Goal: Task Accomplishment & Management: Complete application form

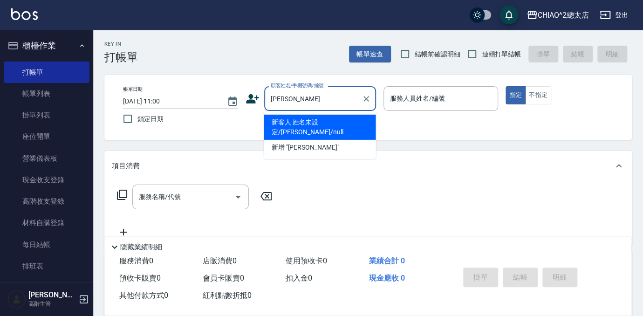
click at [348, 118] on li "新客人 姓名未設定/[PERSON_NAME]/null" at bounding box center [320, 127] width 112 height 25
type input "新客人 姓名未設定/[PERSON_NAME]/null"
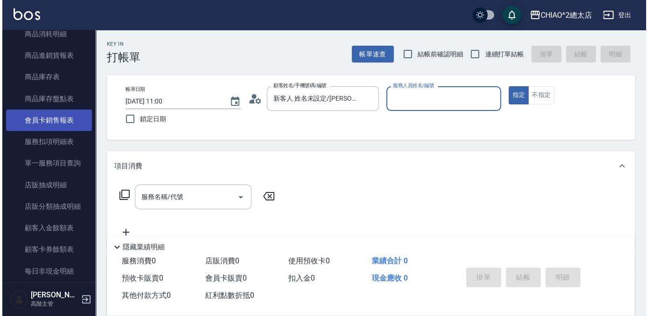
scroll to position [720, 0]
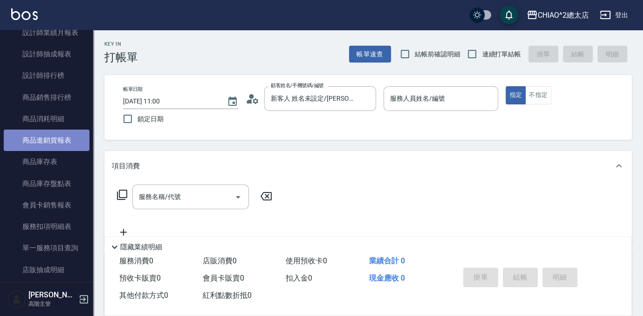
click at [61, 143] on link "商品進銷貨報表" at bounding box center [47, 140] width 86 height 21
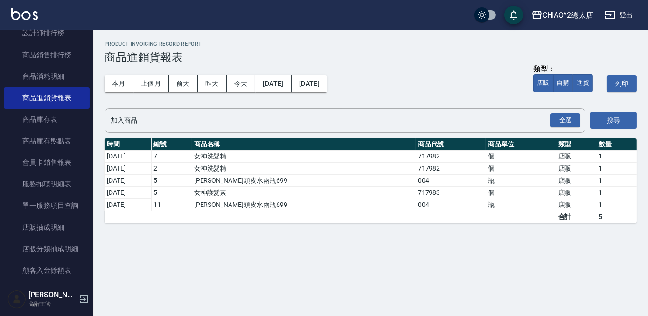
scroll to position [805, 0]
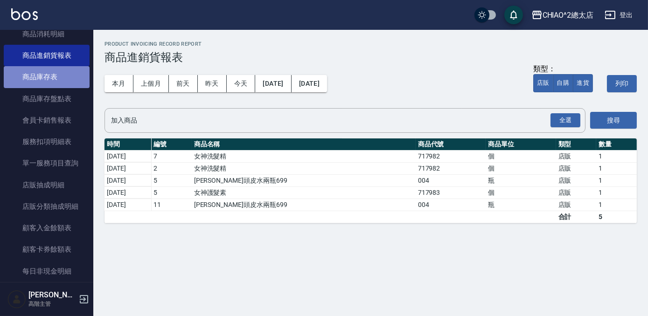
click at [66, 83] on link "商品庫存表" at bounding box center [47, 76] width 86 height 21
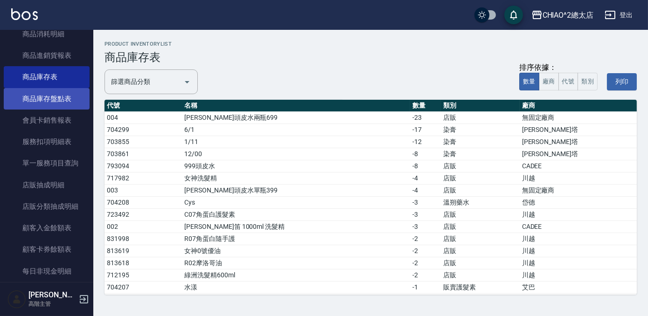
click at [40, 91] on link "商品庫存盤點表" at bounding box center [47, 98] width 86 height 21
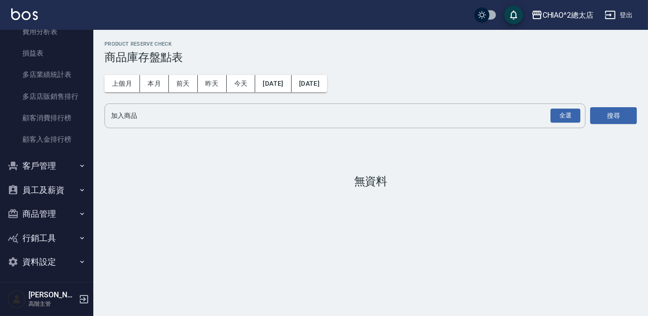
scroll to position [1155, 0]
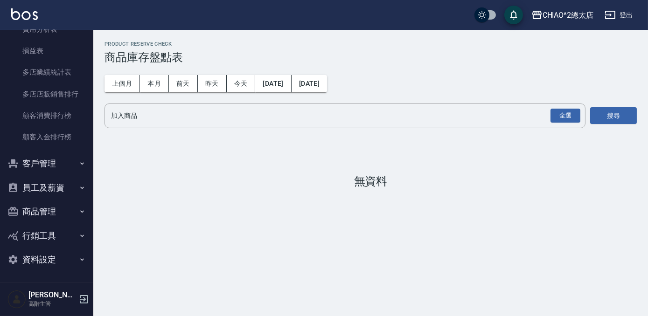
click at [45, 161] on button "客戶管理" at bounding box center [47, 164] width 86 height 24
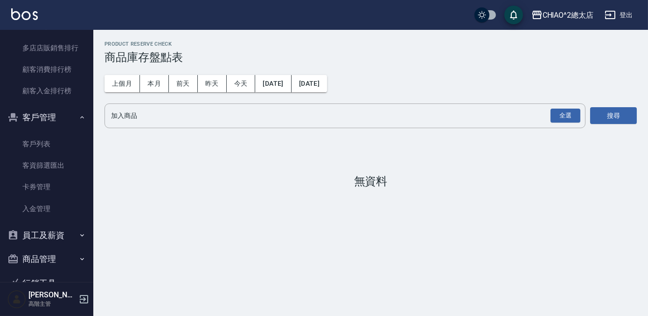
scroll to position [1249, 0]
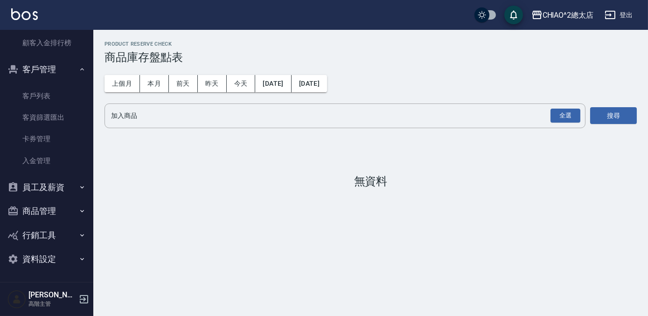
click at [71, 210] on button "商品管理" at bounding box center [47, 211] width 86 height 24
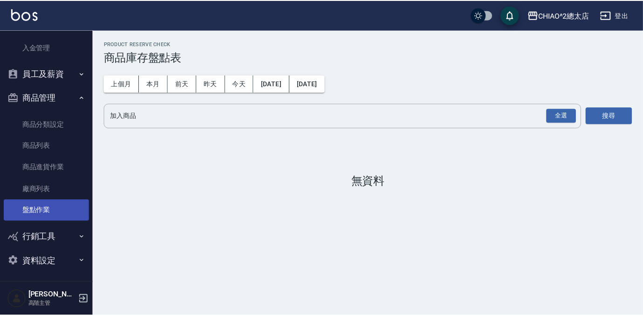
scroll to position [1364, 0]
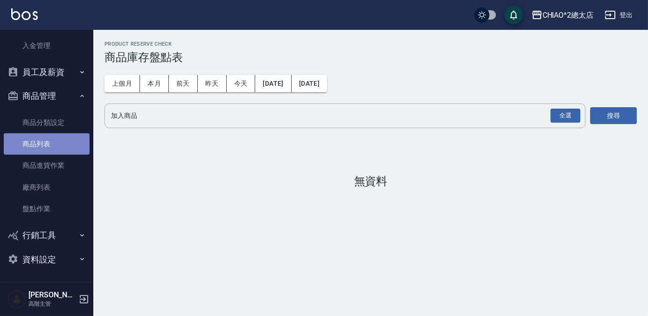
click at [61, 147] on link "商品列表" at bounding box center [47, 143] width 86 height 21
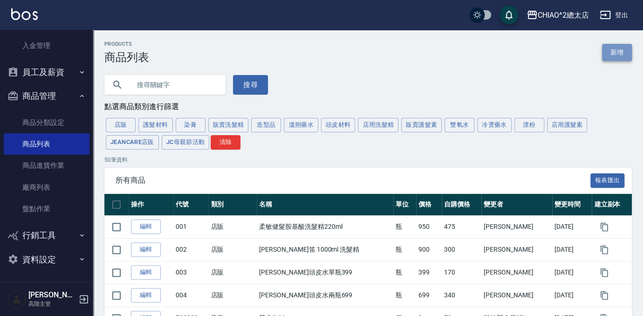
click at [606, 53] on link "新增" at bounding box center [617, 52] width 30 height 17
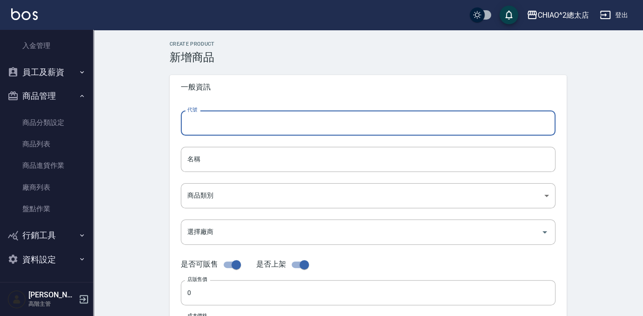
click at [292, 123] on input "代號" at bounding box center [368, 123] width 375 height 25
type input "004"
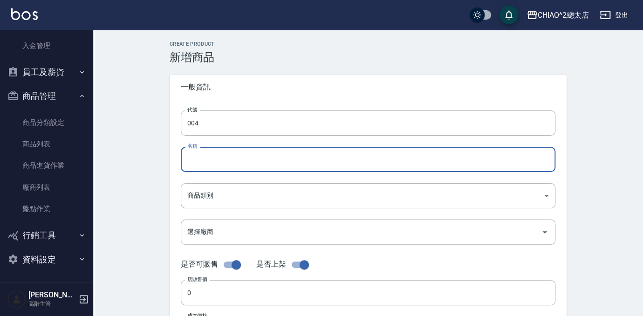
click at [224, 157] on input "名稱" at bounding box center [368, 159] width 375 height 25
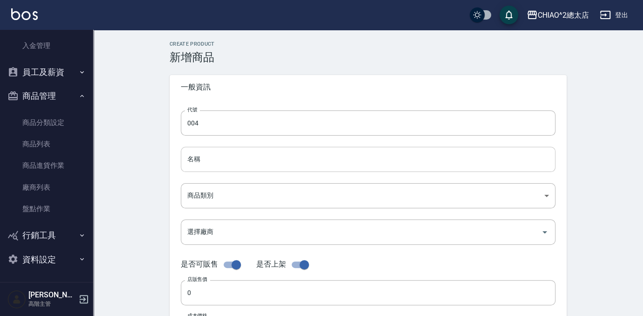
click at [283, 158] on input "名稱" at bounding box center [368, 159] width 375 height 25
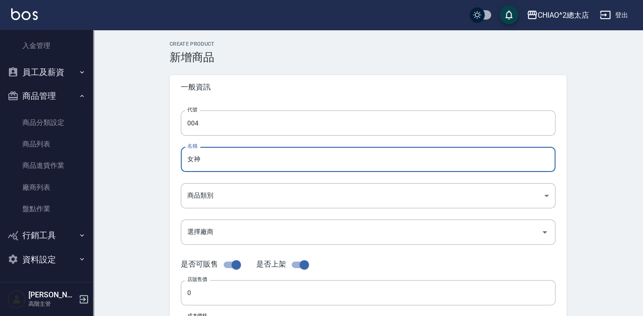
type input "女"
type input "Muse女神旅行三件組"
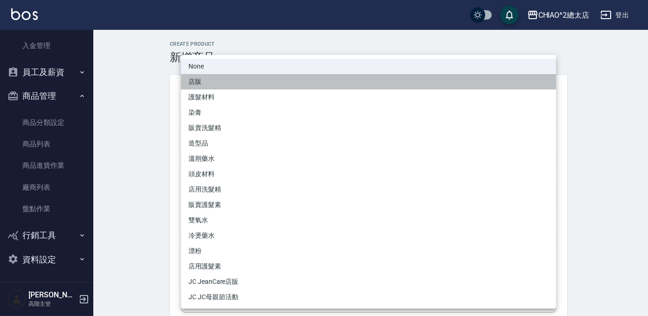
click at [288, 84] on li "店販" at bounding box center [368, 81] width 375 height 15
type input "31c3edd7-c58c-4f8b-8929-94d4b79a8565"
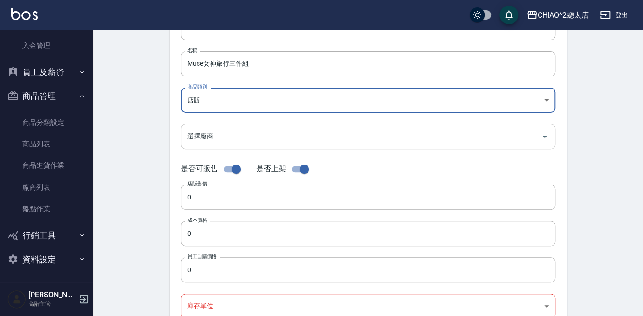
scroll to position [169, 0]
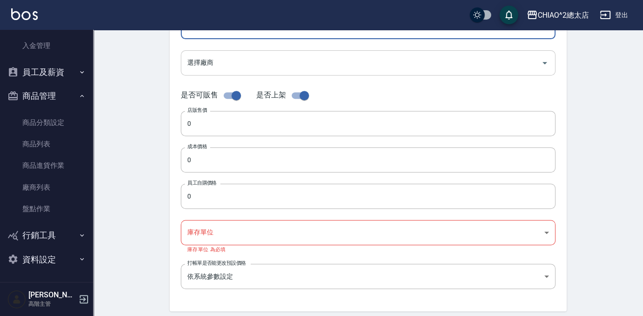
click at [217, 59] on input "選擇廠商" at bounding box center [361, 63] width 353 height 16
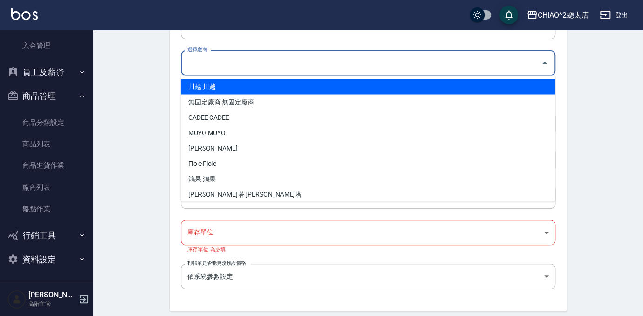
click at [237, 82] on li "川越 川越" at bounding box center [368, 86] width 375 height 15
type input "川越 川越"
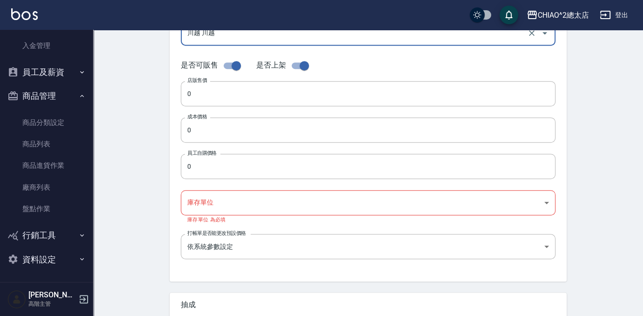
scroll to position [212, 0]
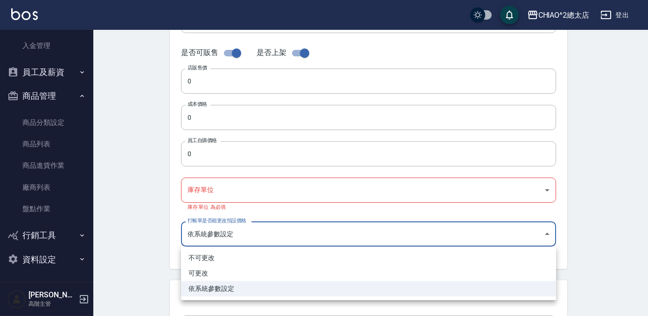
click at [232, 234] on body "CHIAO^2總太店 登出 櫃檯作業 打帳單 帳單列表 掛單列表 座位開單 營業儀表板 現金收支登錄 高階收支登錄 材料自購登錄 每日結帳 排班表 現場電腦打…" at bounding box center [324, 113] width 648 height 651
click at [143, 233] on div at bounding box center [324, 158] width 648 height 316
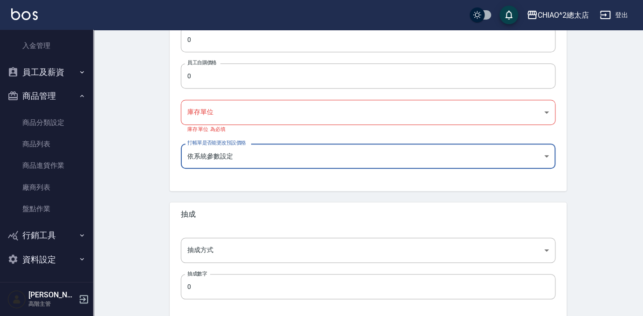
scroll to position [334, 0]
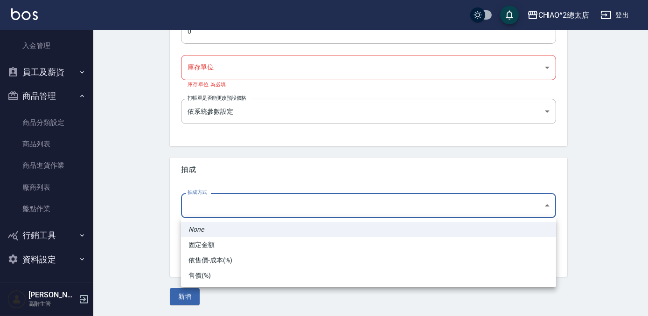
click at [136, 204] on div at bounding box center [324, 158] width 648 height 316
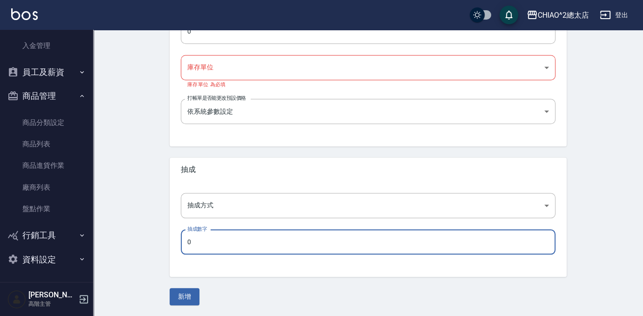
click at [201, 235] on input "0" at bounding box center [368, 241] width 375 height 25
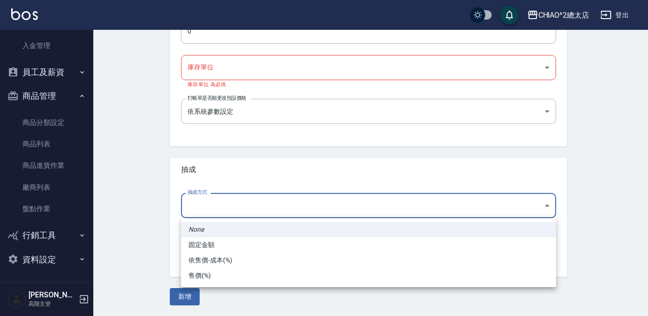
click at [118, 180] on div at bounding box center [324, 158] width 648 height 316
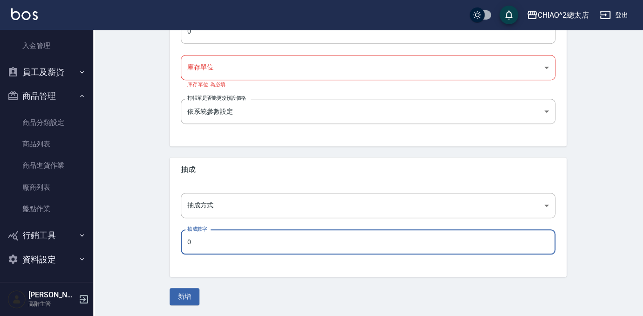
click at [263, 237] on input "0" at bounding box center [368, 241] width 375 height 25
type input "70"
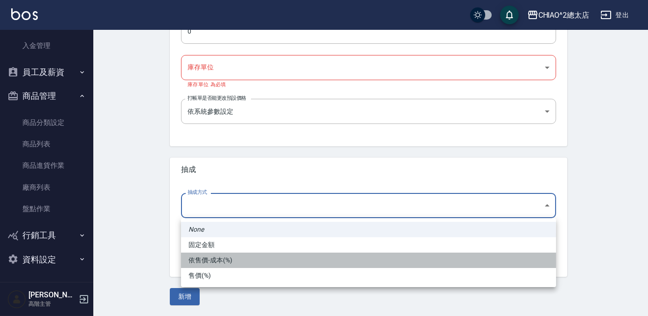
click at [259, 265] on li "依售價-成本(%)" at bounding box center [368, 260] width 375 height 15
type input "byCost"
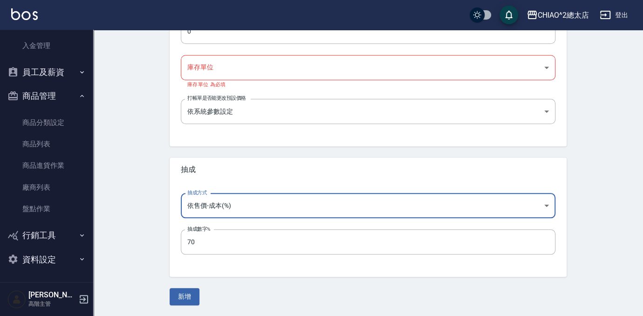
click at [151, 215] on div "Create Product 新增商品 一般資訊 代號 004 代號 名稱 Muse女神旅行三件組 名稱 商品類別 店販 31c3edd7-c58c-4f…" at bounding box center [368, 6] width 550 height 621
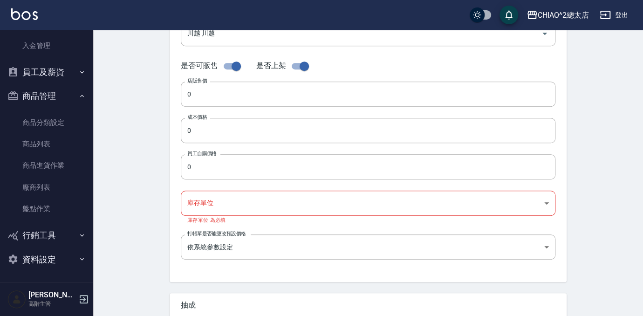
scroll to position [249, 0]
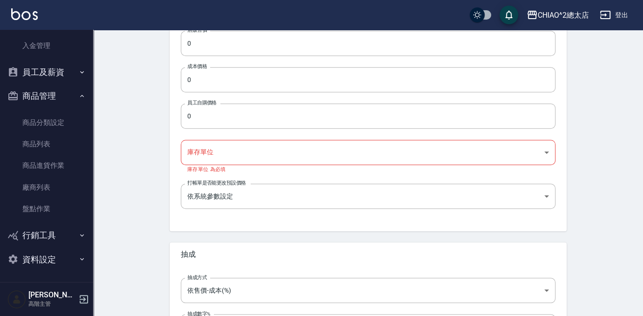
click at [276, 147] on body "CHIAO^2總太店 登出 櫃檯作業 打帳單 帳單列表 掛單列表 座位開單 營業儀表板 現金收支登錄 高階收支登錄 材料自購登錄 每日結帳 排班表 現場電腦打…" at bounding box center [321, 76] width 643 height 651
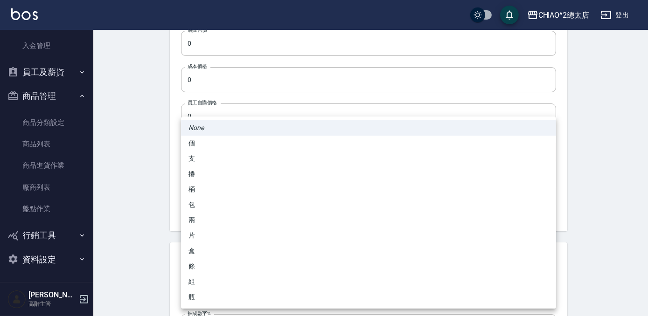
click at [252, 279] on li "組" at bounding box center [368, 281] width 375 height 15
type input "組"
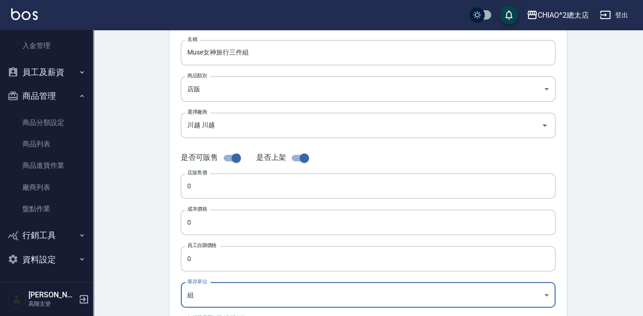
scroll to position [127, 0]
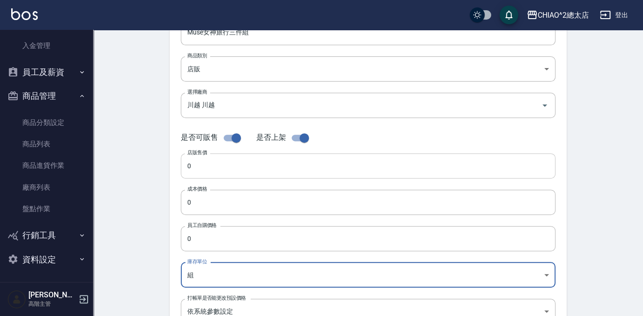
click at [266, 159] on input "0" at bounding box center [368, 165] width 375 height 25
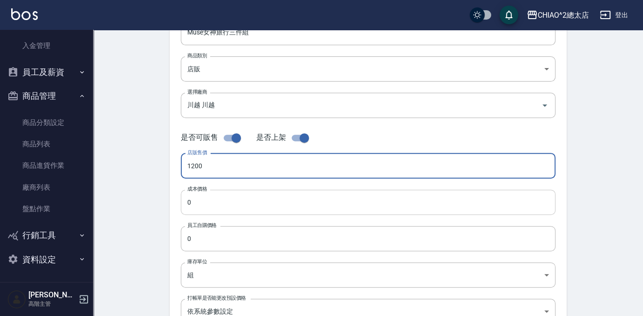
type input "1200"
click at [291, 201] on input "0" at bounding box center [368, 202] width 375 height 25
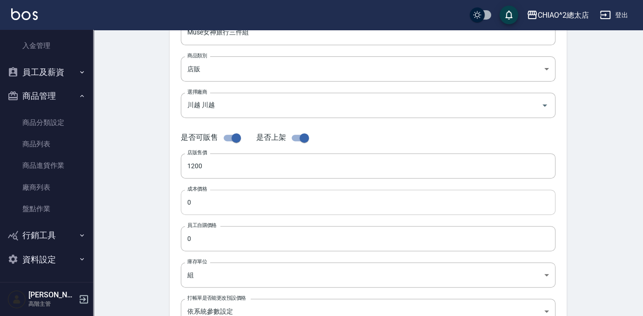
click at [239, 205] on input "0" at bounding box center [368, 202] width 375 height 25
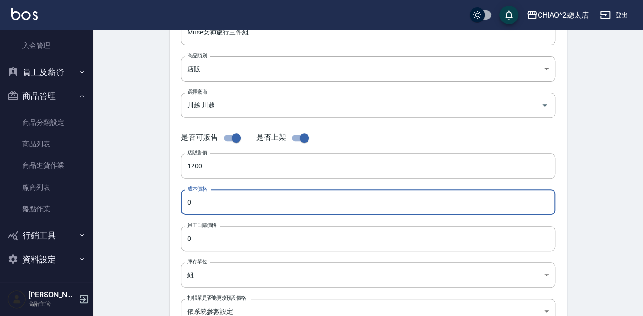
click at [237, 207] on input "0" at bounding box center [368, 202] width 375 height 25
type input "650"
click at [242, 244] on input "0" at bounding box center [368, 238] width 375 height 25
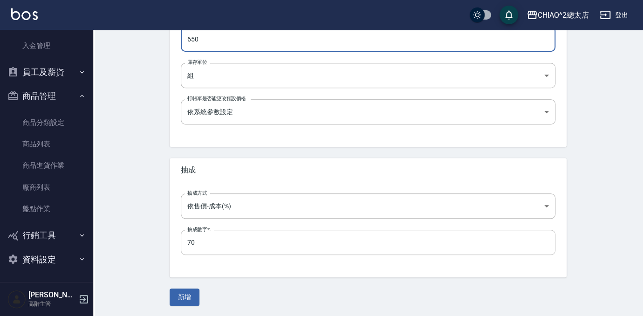
scroll to position [327, 0]
type input "650"
click at [177, 297] on button "新增" at bounding box center [185, 296] width 30 height 17
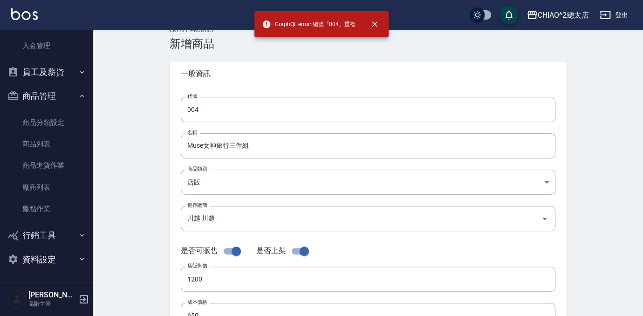
scroll to position [0, 0]
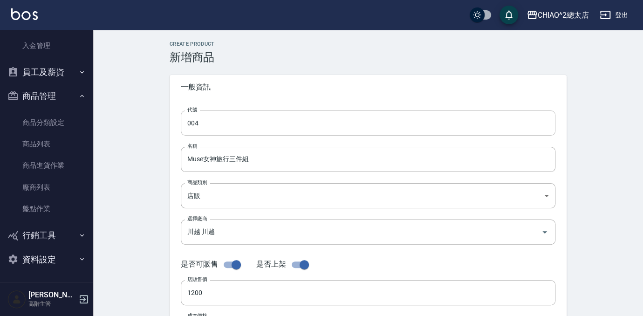
click at [275, 123] on input "004" at bounding box center [368, 123] width 375 height 25
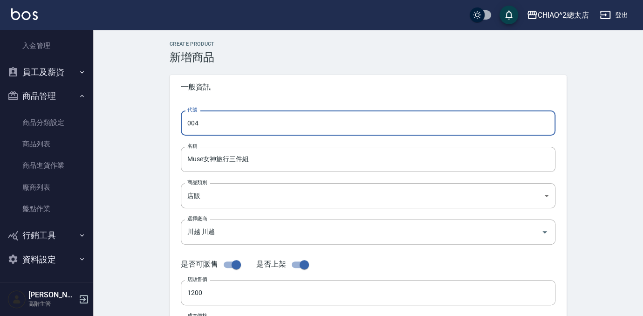
click at [275, 123] on input "004" at bounding box center [368, 123] width 375 height 25
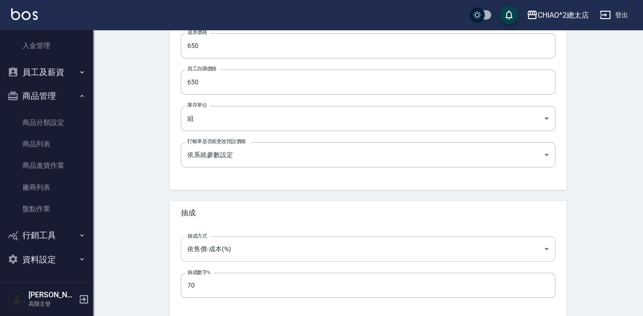
scroll to position [327, 0]
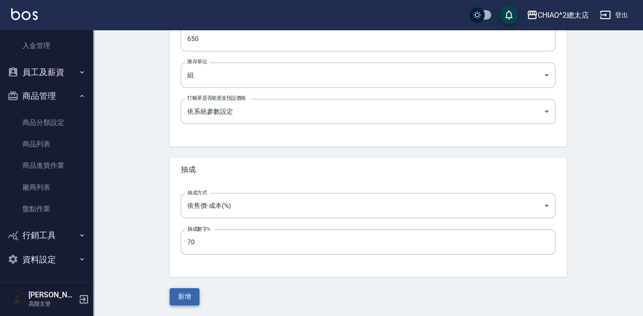
click at [173, 293] on button "新增" at bounding box center [185, 296] width 30 height 17
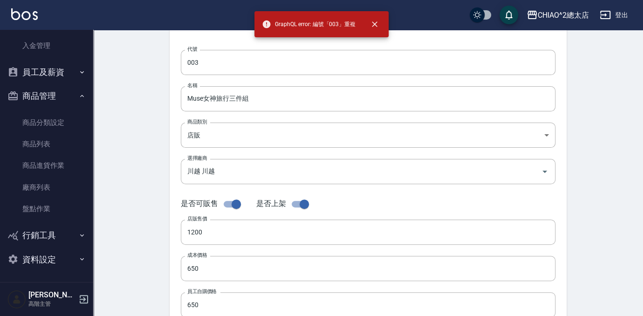
scroll to position [0, 0]
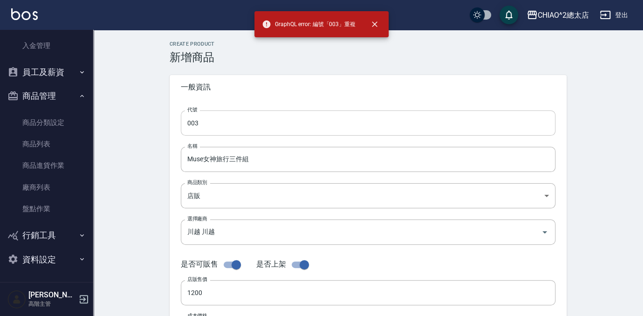
click at [298, 123] on input "003" at bounding box center [368, 123] width 375 height 25
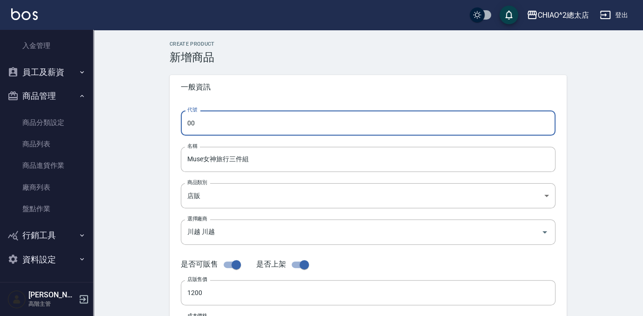
type input "0"
type input "317"
drag, startPoint x: 298, startPoint y: 122, endPoint x: 361, endPoint y: 89, distance: 71.1
click at [361, 89] on span "一般資訊" at bounding box center [368, 87] width 375 height 9
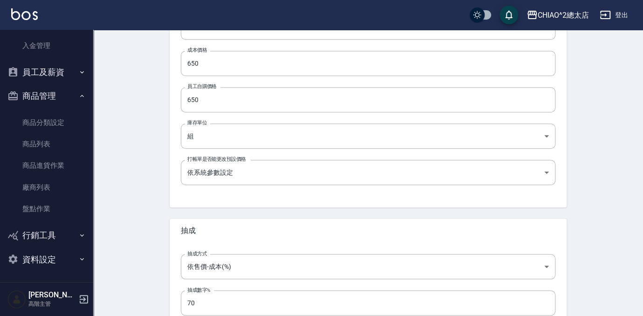
scroll to position [327, 0]
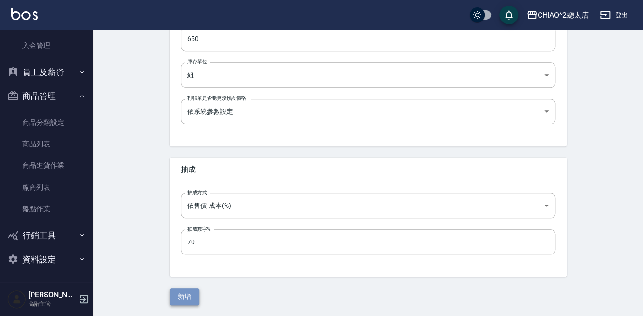
click at [189, 294] on button "新增" at bounding box center [185, 296] width 30 height 17
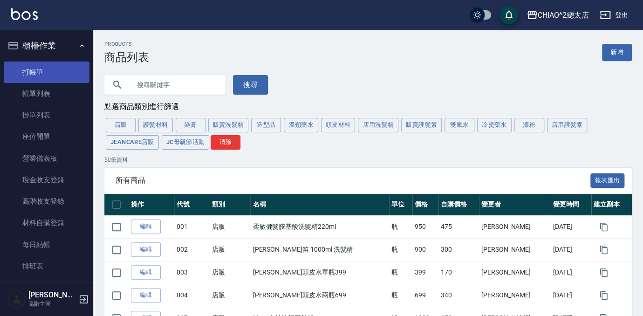
click at [60, 62] on link "打帳單" at bounding box center [47, 72] width 86 height 21
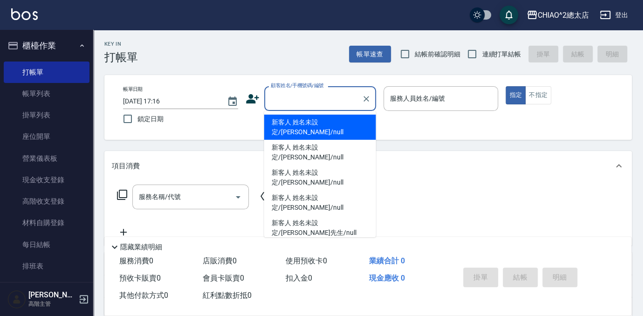
click at [299, 90] on input "顧客姓名/手機號碼/編號" at bounding box center [314, 98] width 90 height 16
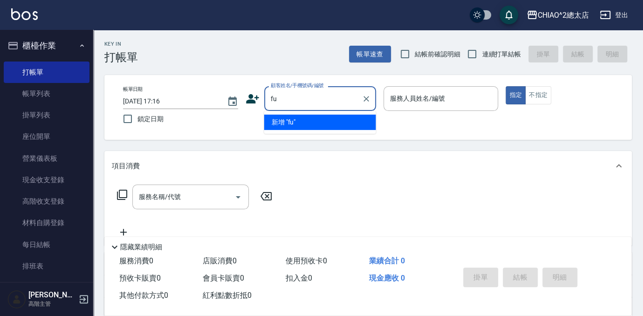
type input "f"
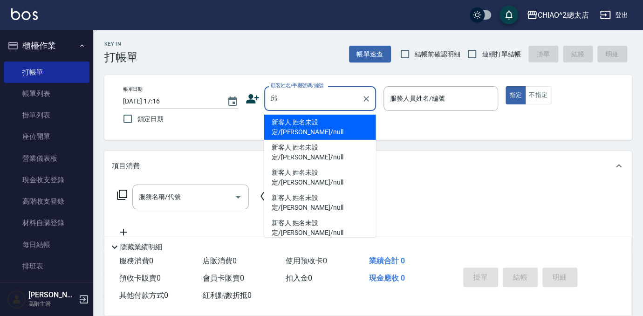
click at [330, 266] on li "新客人 姓名未設定/[PERSON_NAME]/null" at bounding box center [320, 278] width 112 height 25
type input "新客人 姓名未設定/[PERSON_NAME]/null"
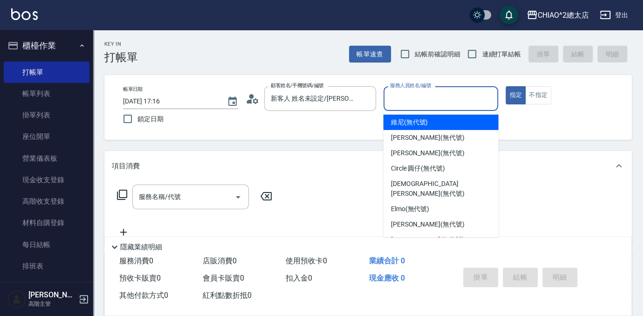
click at [454, 92] on input "服務人員姓名/編號" at bounding box center [441, 98] width 107 height 16
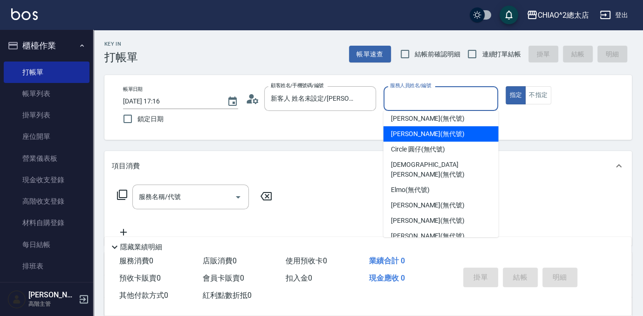
scroll to position [35, 0]
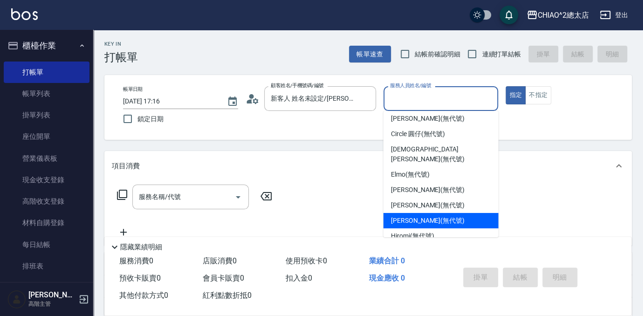
click at [445, 213] on div "[PERSON_NAME] (無代號)" at bounding box center [441, 220] width 115 height 15
type input "[PERSON_NAME](無代號)"
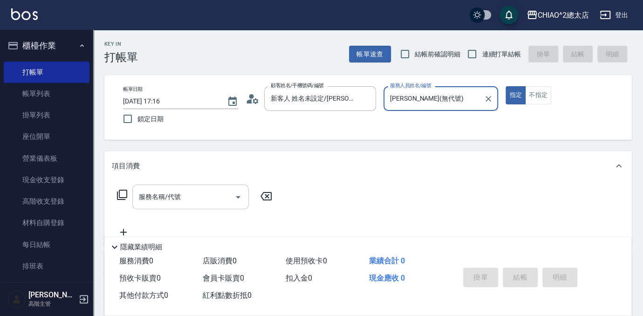
click at [180, 203] on input "服務名稱/代號" at bounding box center [184, 197] width 94 height 16
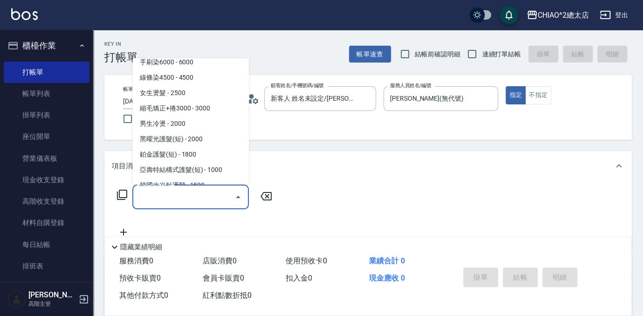
scroll to position [169, 0]
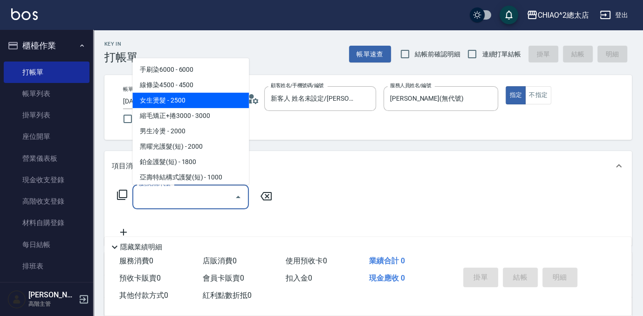
click at [202, 96] on span "女生燙髮 - 2500" at bounding box center [190, 100] width 117 height 15
type input "女生燙髮(103122)"
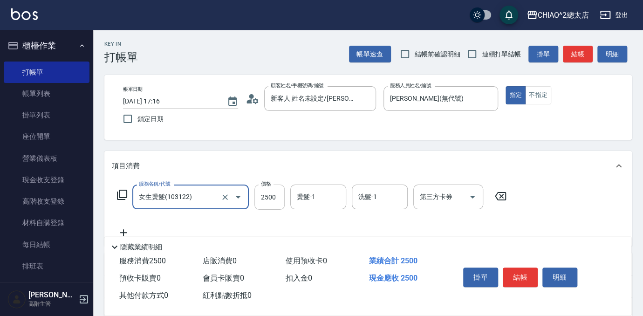
click at [278, 196] on input "2500" at bounding box center [270, 197] width 30 height 25
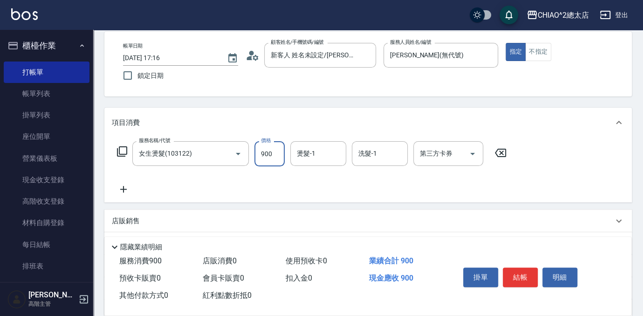
scroll to position [127, 0]
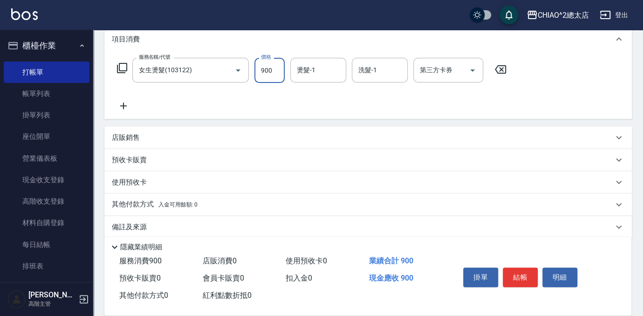
type input "900"
click at [133, 136] on p "店販銷售" at bounding box center [126, 138] width 28 height 10
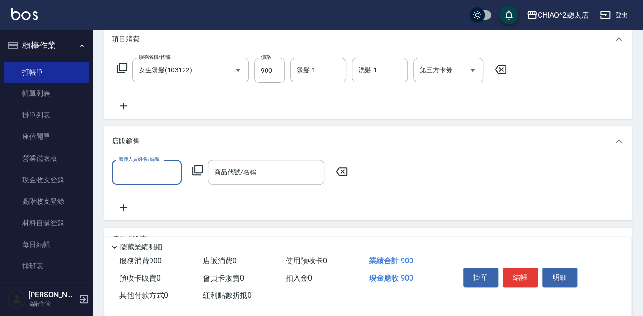
scroll to position [0, 0]
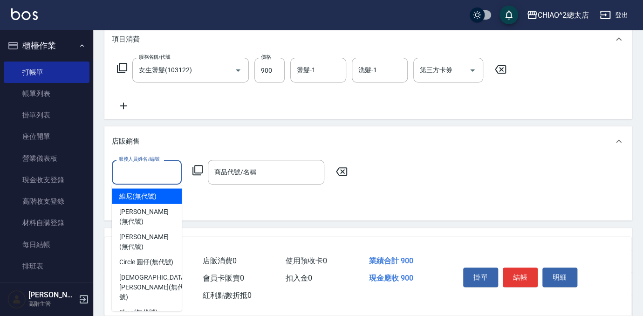
click at [165, 178] on input "服務人員姓名/編號" at bounding box center [147, 172] width 62 height 16
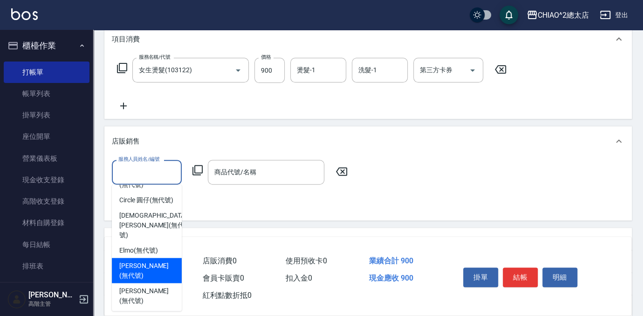
scroll to position [64, 0]
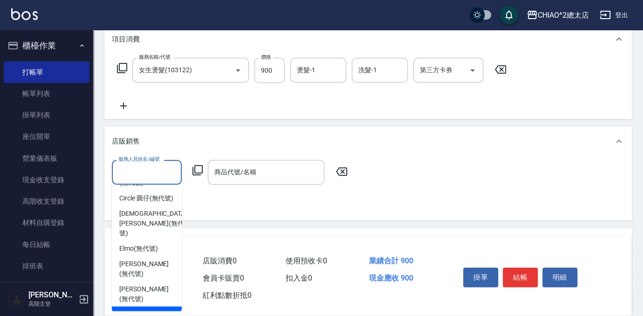
click at [152, 306] on div "[PERSON_NAME] (無代號)" at bounding box center [147, 318] width 70 height 25
type input "[PERSON_NAME](無代號)"
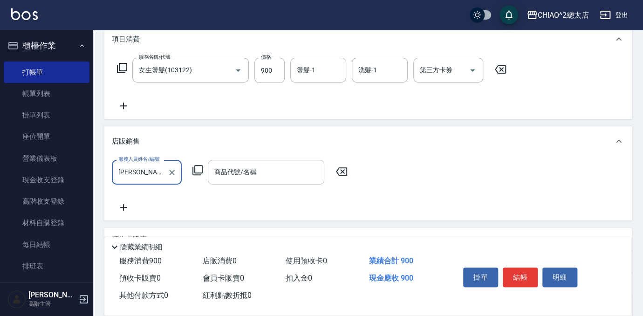
click at [278, 169] on input "商品代號/名稱" at bounding box center [266, 172] width 108 height 16
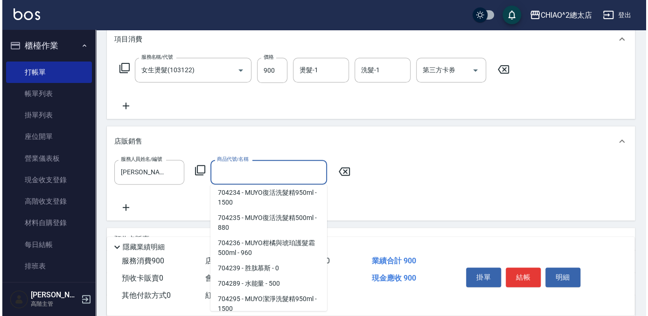
scroll to position [763, 0]
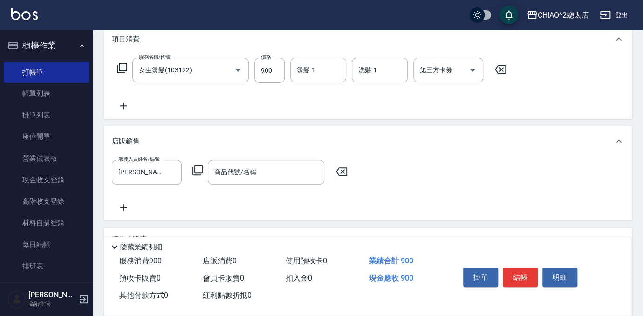
click at [191, 168] on div "服務人員姓名/編號 [PERSON_NAME](無代號) 服務人員姓名/編號 商品代號/名稱 商品代號/名稱" at bounding box center [233, 172] width 242 height 25
click at [195, 168] on icon at bounding box center [198, 170] width 10 height 10
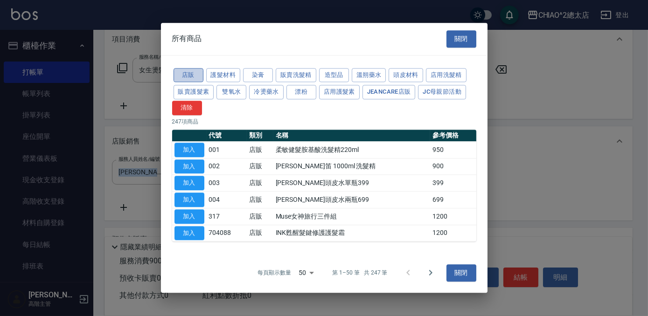
click at [186, 72] on button "店販" at bounding box center [188, 75] width 30 height 14
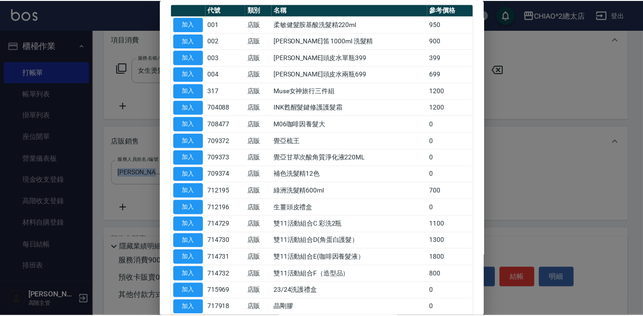
scroll to position [42, 0]
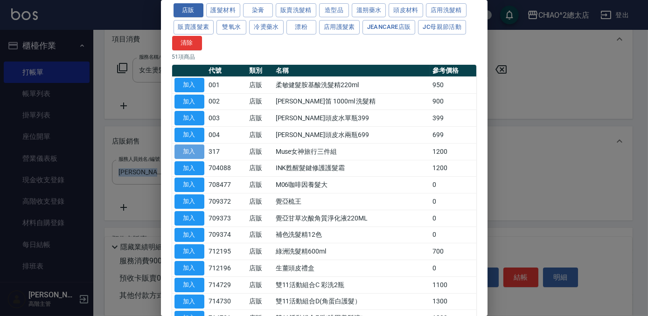
click at [195, 146] on button "加入" at bounding box center [189, 152] width 30 height 14
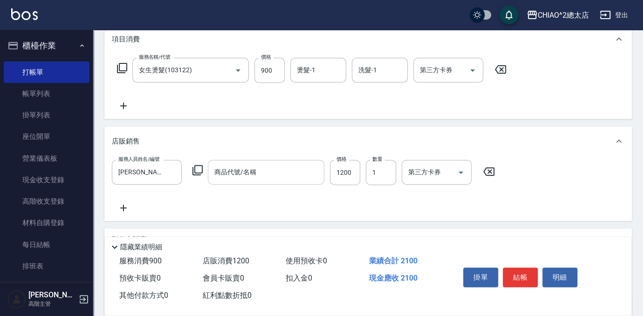
click at [292, 175] on input "商品代號/名稱" at bounding box center [266, 172] width 108 height 16
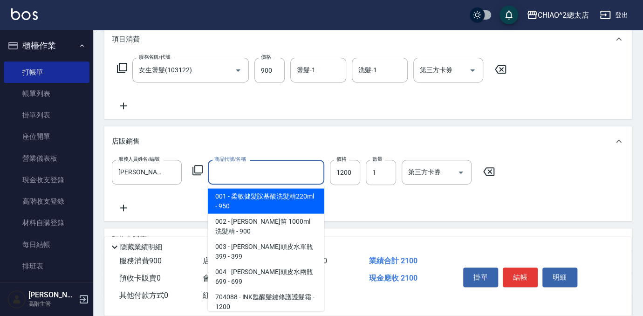
click at [196, 164] on div "服務人員姓名/編號 [PERSON_NAME](無代號) 服務人員姓名/編號 商品代號/名稱 商品代號/名稱 價格 1200 價格 數量 1 數量 第三方卡券…" at bounding box center [306, 172] width 389 height 25
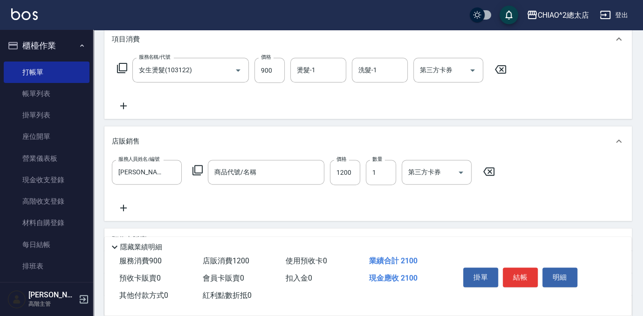
click at [198, 165] on icon at bounding box center [198, 170] width 10 height 10
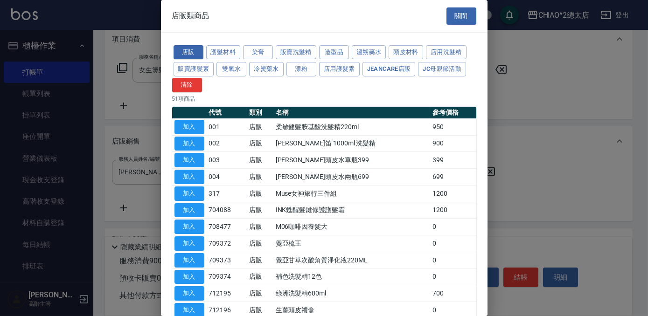
click at [332, 194] on td "Muse女神旅行三件組" at bounding box center [351, 193] width 157 height 17
click at [321, 194] on td "Muse女神旅行三件組" at bounding box center [351, 193] width 157 height 17
click at [318, 194] on td "Muse女神旅行三件組" at bounding box center [351, 193] width 157 height 17
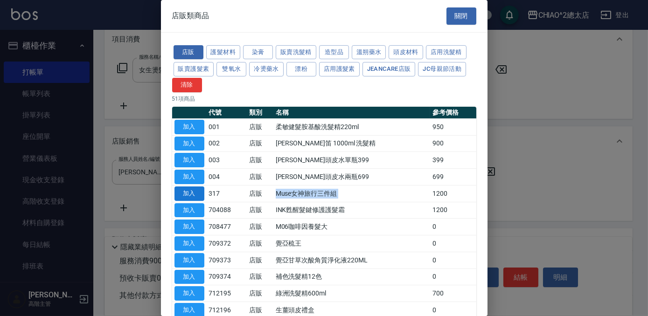
click at [195, 192] on button "加入" at bounding box center [189, 194] width 30 height 14
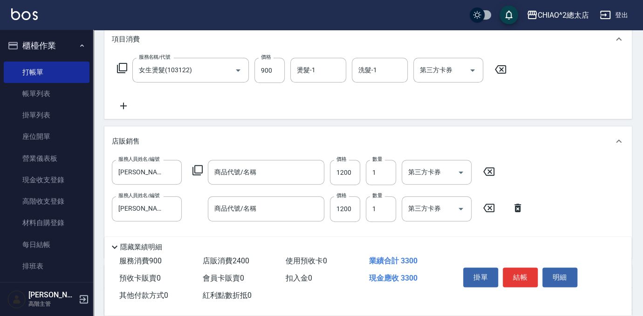
click at [519, 202] on icon at bounding box center [517, 207] width 23 height 11
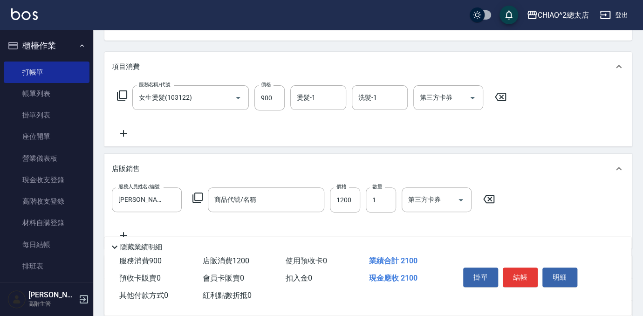
scroll to position [84, 0]
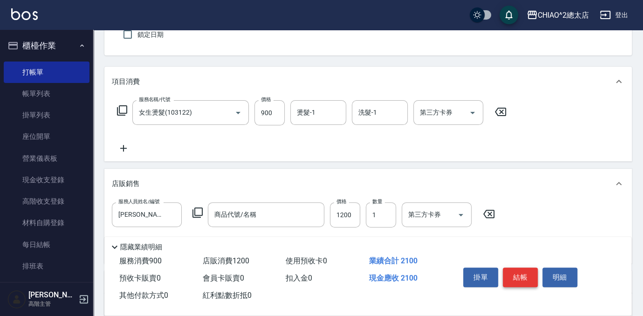
click at [522, 268] on button "結帳" at bounding box center [520, 278] width 35 height 20
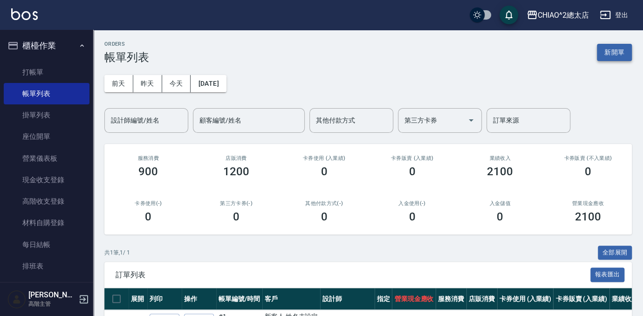
click at [609, 48] on button "新開單" at bounding box center [614, 52] width 35 height 17
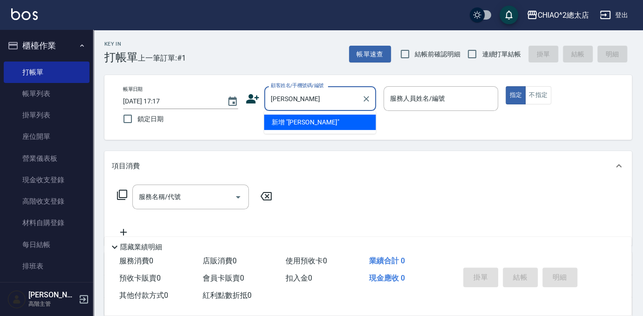
type input "[PERSON_NAME]"
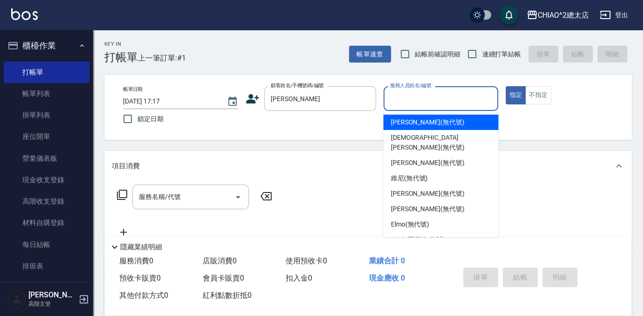
click at [413, 94] on input "服務人員姓名/編號" at bounding box center [441, 98] width 107 height 16
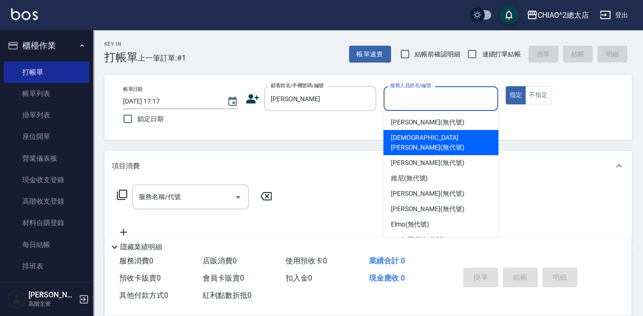
click at [444, 132] on div "[DEMOGRAPHIC_DATA][PERSON_NAME](無代號)" at bounding box center [441, 142] width 115 height 25
type input "[DEMOGRAPHIC_DATA][PERSON_NAME](無代號)"
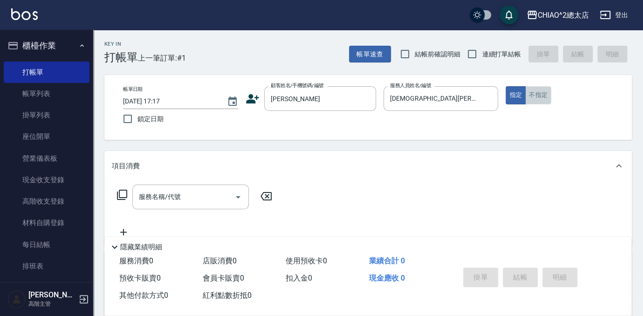
drag, startPoint x: 545, startPoint y: 100, endPoint x: 523, endPoint y: 119, distance: 29.0
click at [545, 100] on button "不指定" at bounding box center [538, 95] width 26 height 18
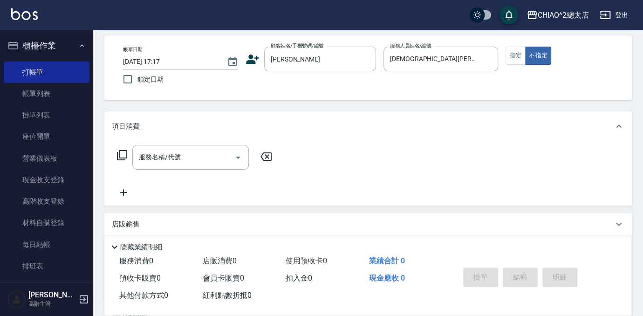
scroll to position [84, 0]
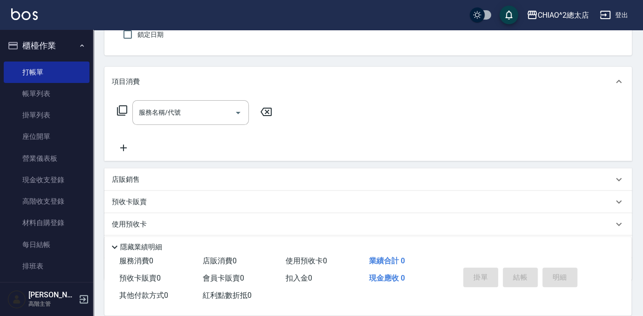
click at [178, 109] on div "服務名稱/代號 服務名稱/代號" at bounding box center [190, 112] width 117 height 25
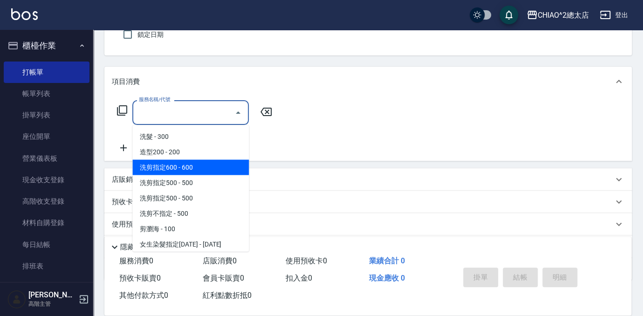
click at [206, 167] on span "洗剪指定600 - 600" at bounding box center [190, 166] width 117 height 15
type input "洗剪指定600(103107)"
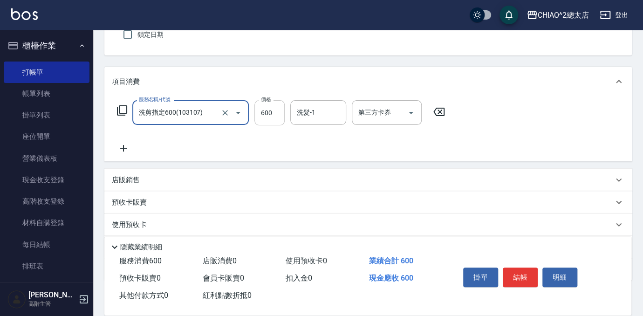
click at [270, 106] on input "600" at bounding box center [270, 112] width 30 height 25
type input "400"
click at [526, 278] on button "結帳" at bounding box center [520, 278] width 35 height 20
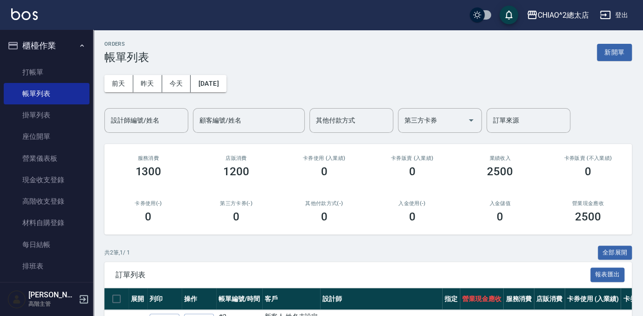
click at [615, 43] on div "ORDERS 帳單列表 新開單" at bounding box center [368, 52] width 528 height 23
click at [610, 46] on button "新開單" at bounding box center [614, 52] width 35 height 17
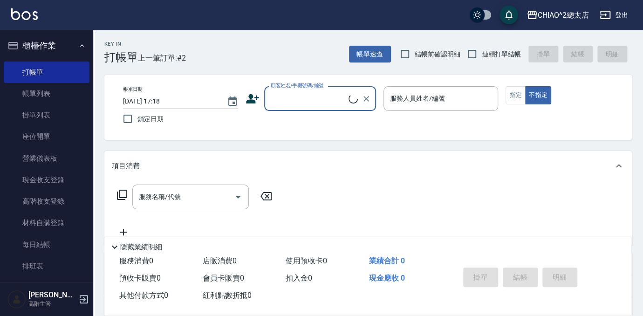
click at [290, 101] on input "顧客姓名/手機號碼/編號" at bounding box center [309, 98] width 80 height 16
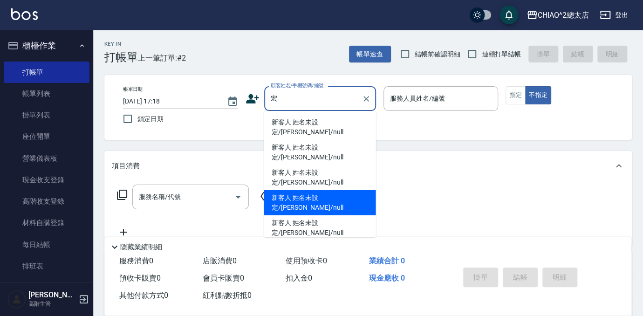
click at [351, 190] on li "新客人 姓名未設定/[PERSON_NAME]/null" at bounding box center [320, 202] width 112 height 25
type input "新客人 姓名未設定/[PERSON_NAME]/null"
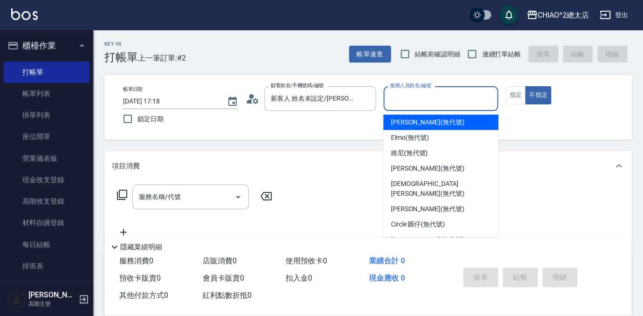
click at [419, 93] on input "服務人員姓名/編號" at bounding box center [441, 98] width 107 height 16
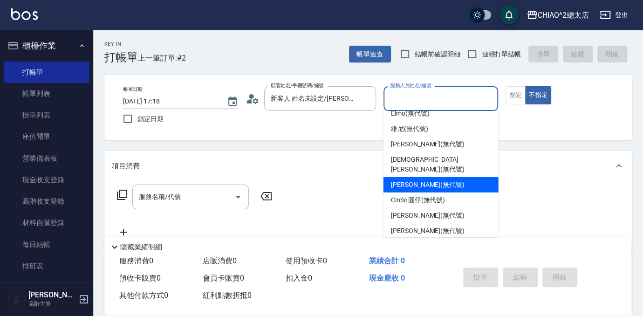
scroll to position [35, 0]
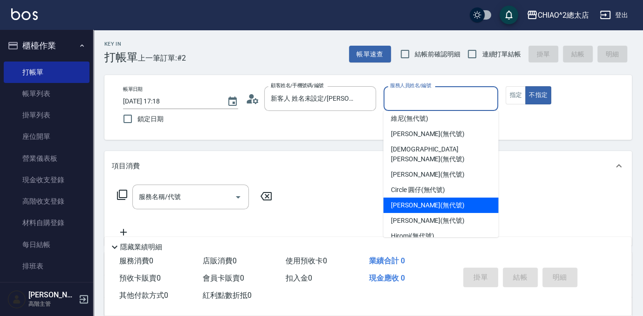
click at [442, 198] on div "[PERSON_NAME] (無代號)" at bounding box center [441, 205] width 115 height 15
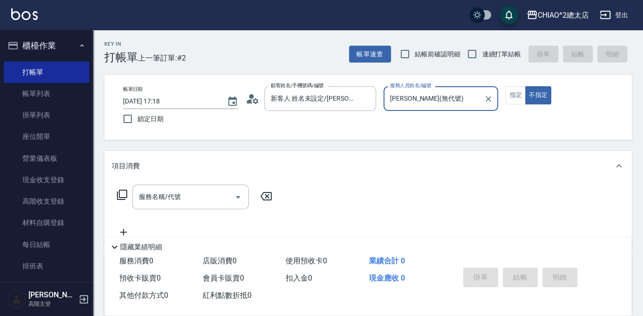
type input "[PERSON_NAME](無代號)"
click at [516, 97] on button "指定" at bounding box center [516, 95] width 20 height 18
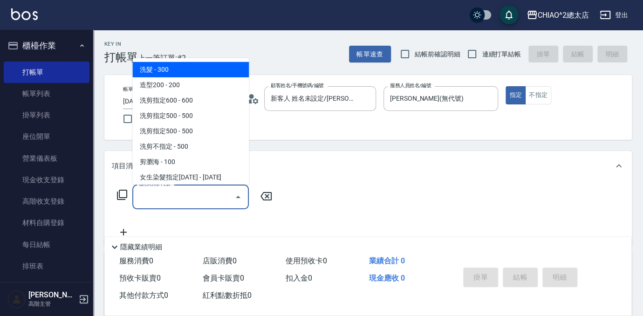
click at [155, 202] on input "服務名稱/代號" at bounding box center [184, 197] width 94 height 16
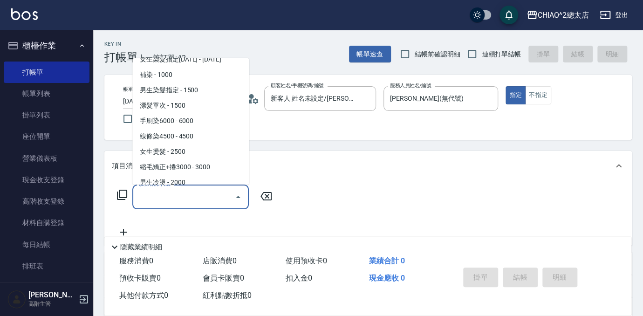
scroll to position [127, 0]
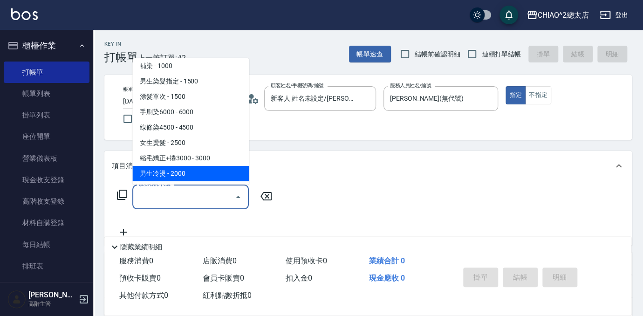
click at [201, 173] on span "男生冷燙 - 2000" at bounding box center [190, 173] width 117 height 15
type input "男生冷燙(103125)"
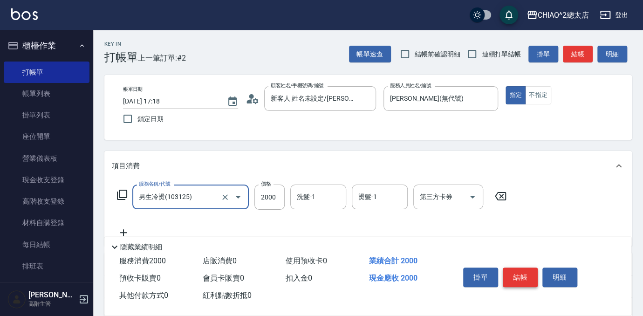
click at [523, 275] on button "結帳" at bounding box center [520, 278] width 35 height 20
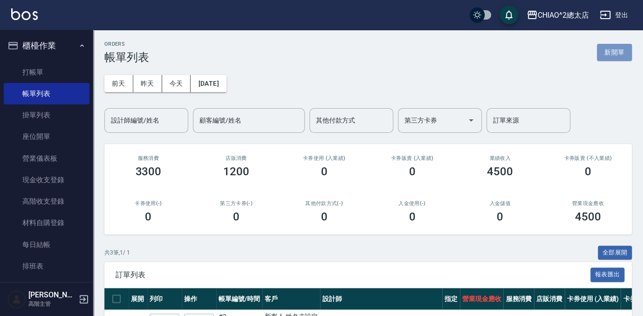
drag, startPoint x: 621, startPoint y: 55, endPoint x: 586, endPoint y: 77, distance: 41.9
click at [621, 55] on button "新開單" at bounding box center [614, 52] width 35 height 17
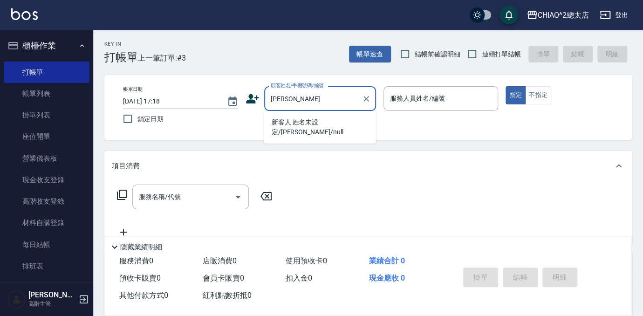
type input "新客人 姓名未設定/[PERSON_NAME]/null"
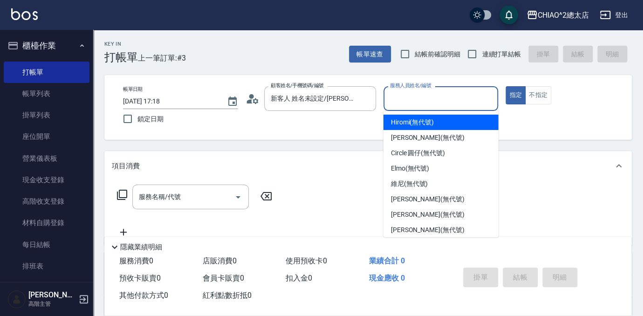
click at [412, 100] on input "服務人員姓名/編號" at bounding box center [441, 98] width 107 height 16
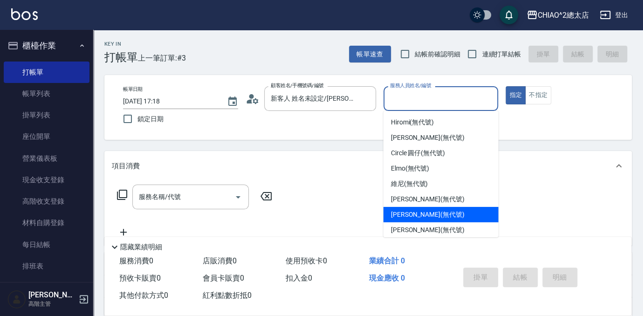
scroll to position [35, 0]
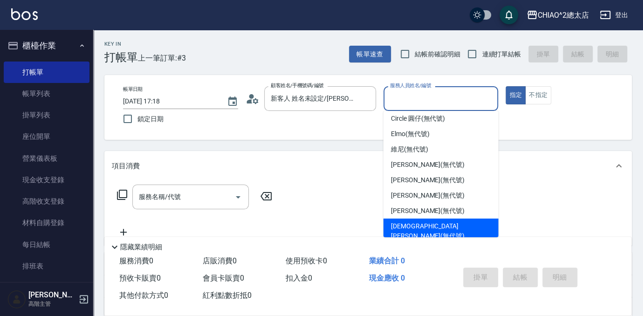
click at [460, 226] on div "[DEMOGRAPHIC_DATA][PERSON_NAME](無代號)" at bounding box center [441, 231] width 115 height 25
type input "[DEMOGRAPHIC_DATA][PERSON_NAME](無代號)"
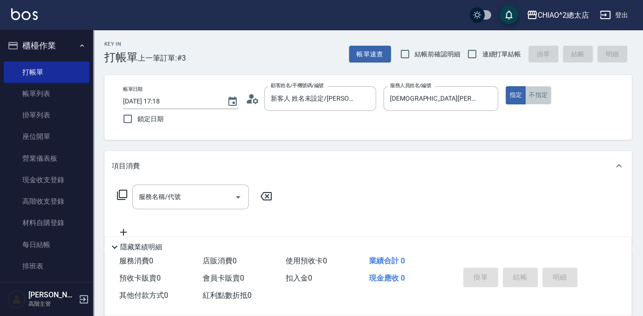
click at [535, 97] on button "不指定" at bounding box center [538, 95] width 26 height 18
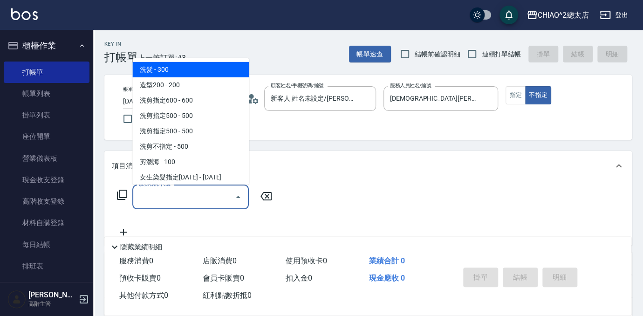
click at [146, 204] on input "服務名稱/代號" at bounding box center [184, 197] width 94 height 16
drag, startPoint x: 181, startPoint y: 61, endPoint x: 184, endPoint y: 67, distance: 6.5
click at [181, 61] on ul "洗髮 - 300 造型200 - 200 洗剪指定600 - 600 洗剪指定500 - 500 洗剪指定500 - 500 洗剪不指定 - 500 剪瀏海 …" at bounding box center [190, 121] width 117 height 126
click at [184, 68] on span "洗髮 - 300" at bounding box center [190, 69] width 117 height 15
type input "洗髮(103103)"
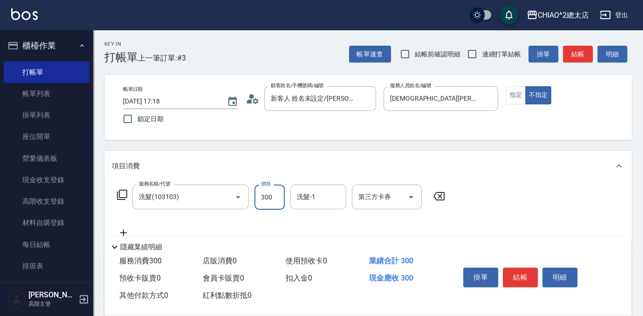
click at [281, 193] on input "300" at bounding box center [270, 197] width 30 height 25
type input "1500"
click at [526, 268] on button "結帳" at bounding box center [520, 278] width 35 height 20
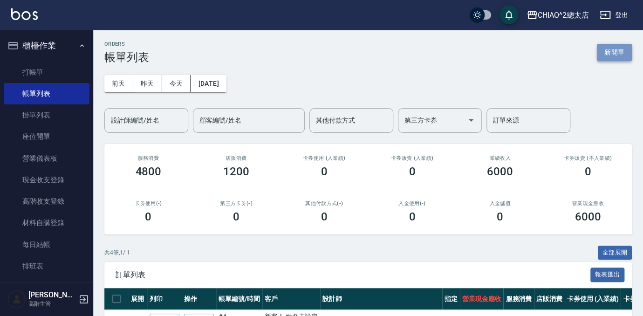
click at [627, 56] on button "新開單" at bounding box center [614, 52] width 35 height 17
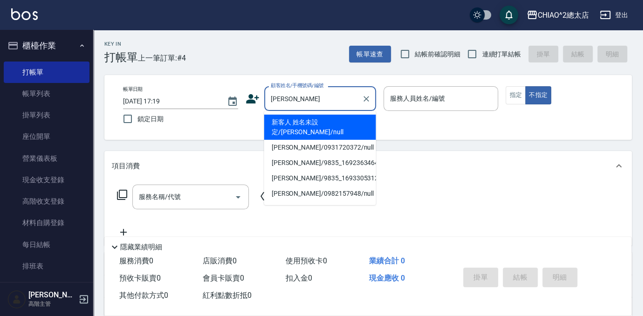
type input "新客人 姓名未設定/[PERSON_NAME]/null"
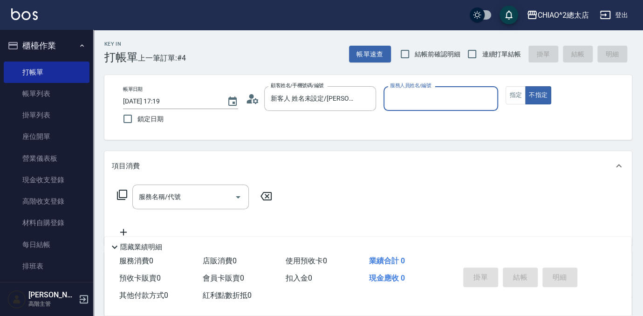
click at [407, 99] on input "服務人員姓名/編號" at bounding box center [441, 98] width 107 height 16
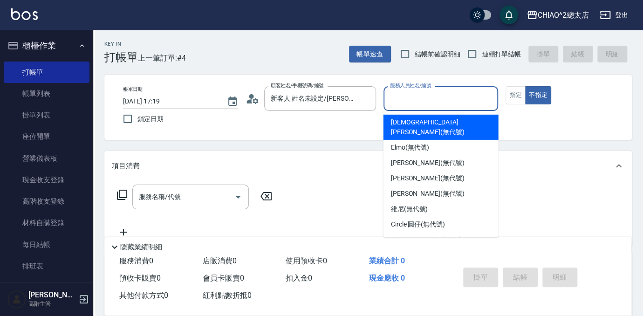
click at [444, 118] on span "[DEMOGRAPHIC_DATA][PERSON_NAME](無代號)" at bounding box center [441, 128] width 100 height 20
type input "[DEMOGRAPHIC_DATA][PERSON_NAME](無代號)"
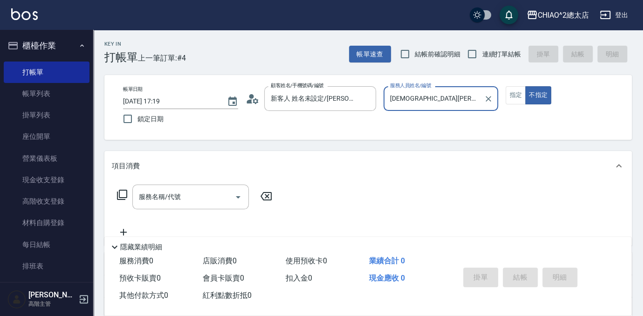
click at [179, 193] on div "服務名稱/代號 服務名稱/代號" at bounding box center [190, 197] width 117 height 25
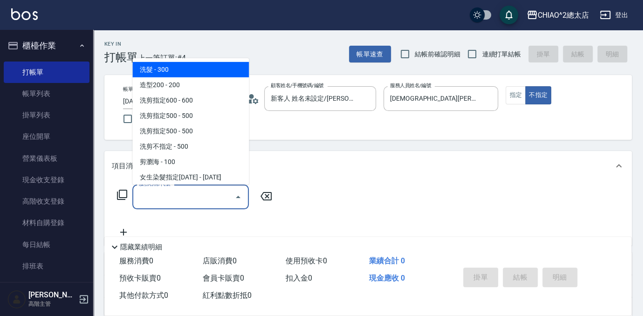
click at [181, 69] on span "洗髮 - 300" at bounding box center [190, 69] width 117 height 15
type input "洗髮(103103)"
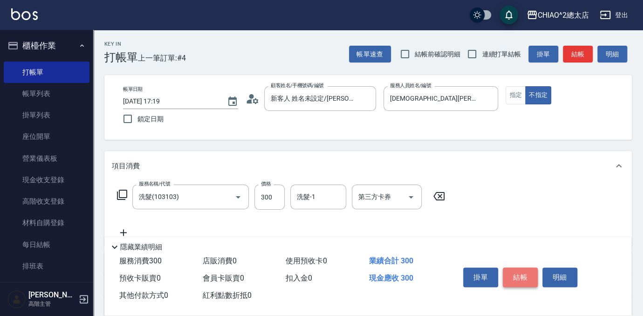
click at [517, 275] on button "結帳" at bounding box center [520, 278] width 35 height 20
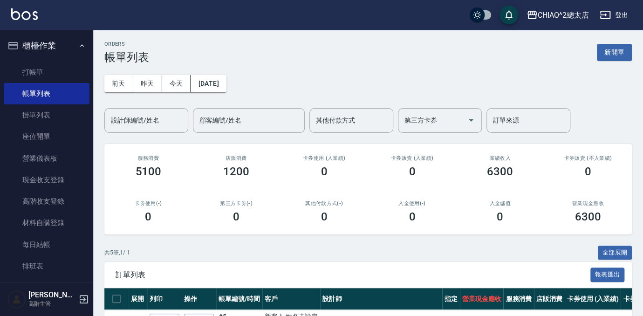
click at [619, 57] on button "新開單" at bounding box center [614, 52] width 35 height 17
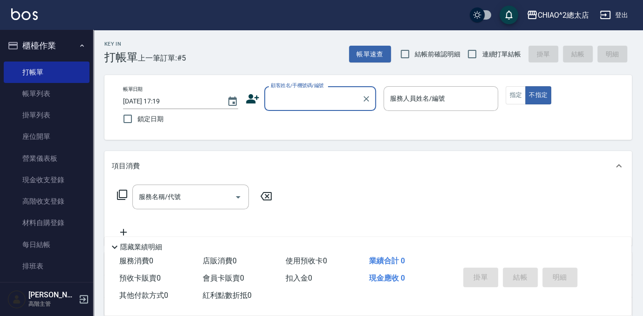
click at [333, 92] on input "顧客姓名/手機號碼/編號" at bounding box center [314, 98] width 90 height 16
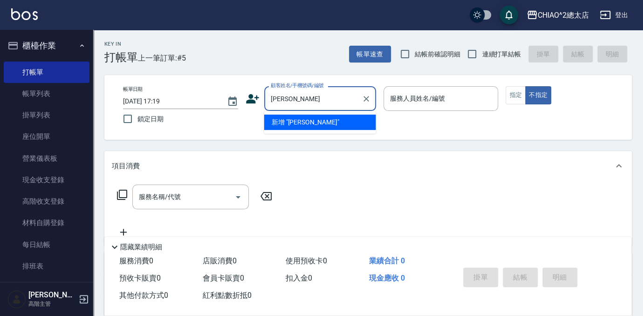
type input "[PERSON_NAME]"
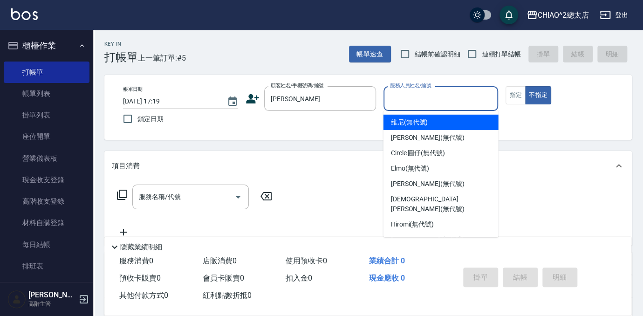
click at [404, 105] on input "服務人員姓名/編號" at bounding box center [441, 98] width 107 height 16
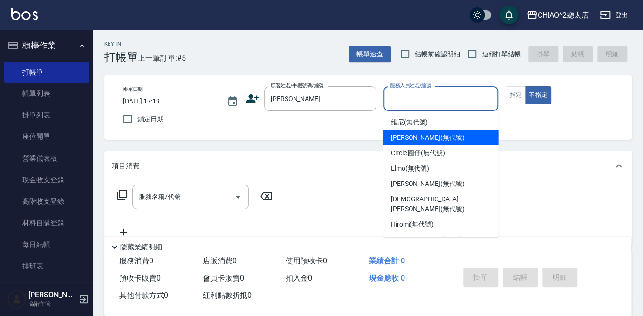
click at [467, 136] on div "[PERSON_NAME] (無代號)" at bounding box center [441, 137] width 115 height 15
type input "[PERSON_NAME](無代號)"
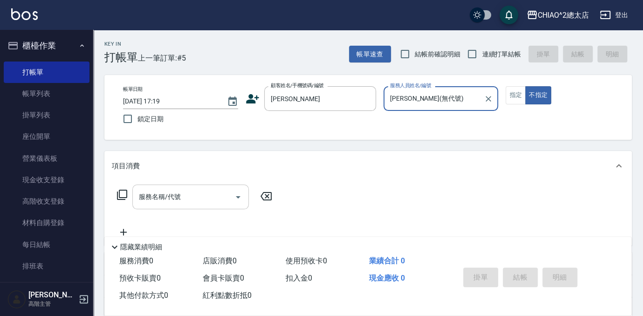
click at [138, 192] on input "服務名稱/代號" at bounding box center [184, 197] width 94 height 16
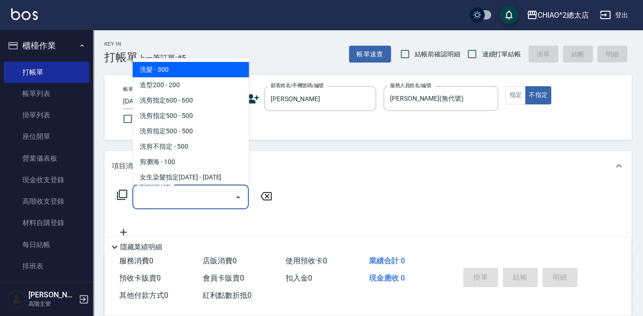
click at [202, 71] on span "洗髮 - 300" at bounding box center [190, 69] width 117 height 15
type input "洗髮(103103)"
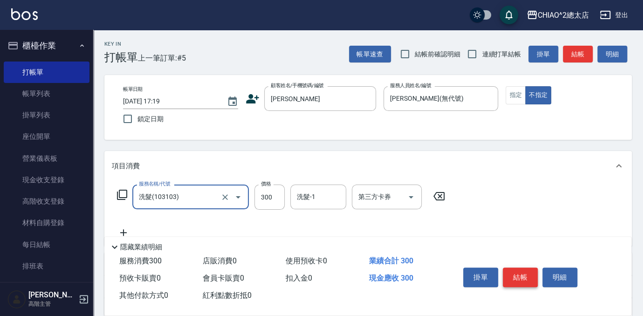
click at [511, 273] on button "結帳" at bounding box center [520, 278] width 35 height 20
